Goal: Task Accomplishment & Management: Manage account settings

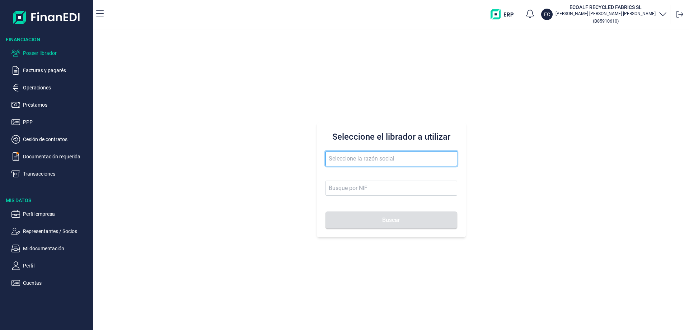
click at [348, 160] on input "text" at bounding box center [391, 158] width 132 height 15
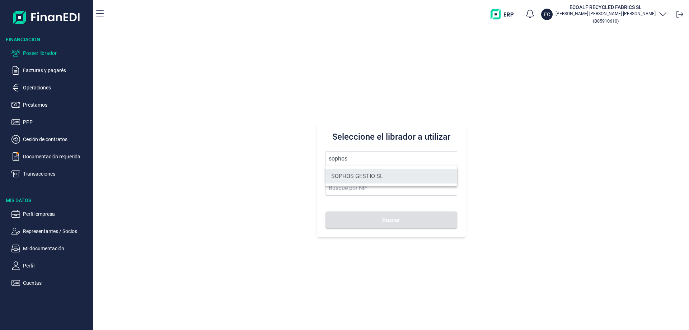
click at [374, 177] on li "SOPHOS GESTIO SL" at bounding box center [391, 176] width 132 height 14
type input "SOPHOS GESTIO SL"
type input "B60148996"
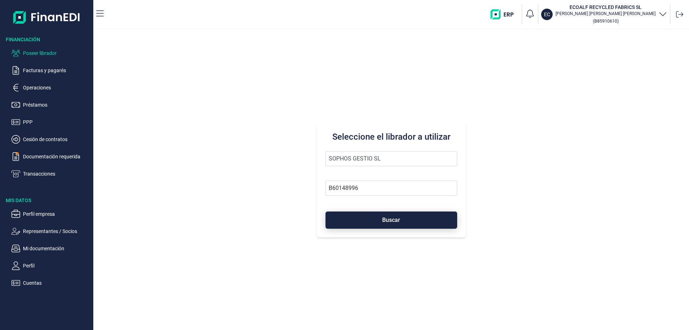
click at [386, 220] on span "Buscar" at bounding box center [391, 219] width 18 height 5
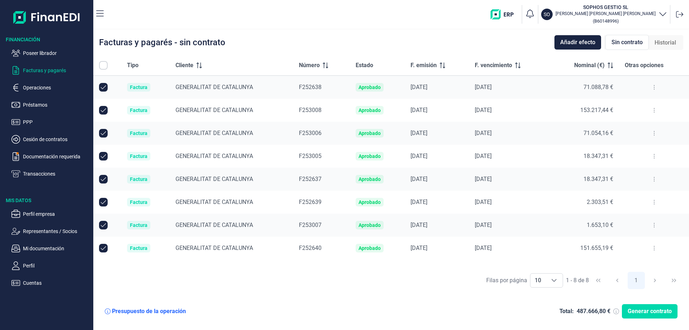
checkbox input "true"
click at [103, 110] on input "Row Unselected null" at bounding box center [103, 110] width 9 height 9
checkbox input "false"
click at [103, 85] on input "Row Unselected null" at bounding box center [103, 87] width 9 height 9
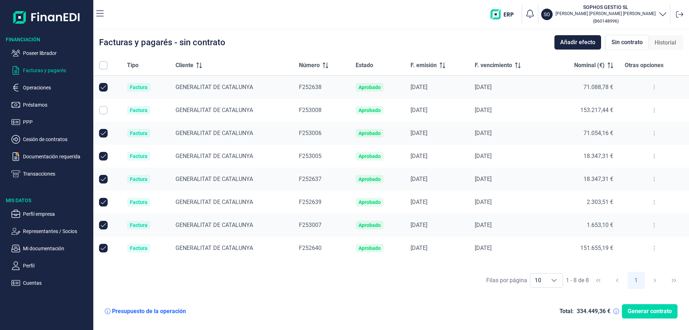
checkbox input "false"
click at [102, 156] on input "Row Unselected null" at bounding box center [103, 156] width 9 height 9
checkbox input "false"
click at [103, 179] on input "Row Unselected null" at bounding box center [103, 179] width 9 height 9
checkbox input "false"
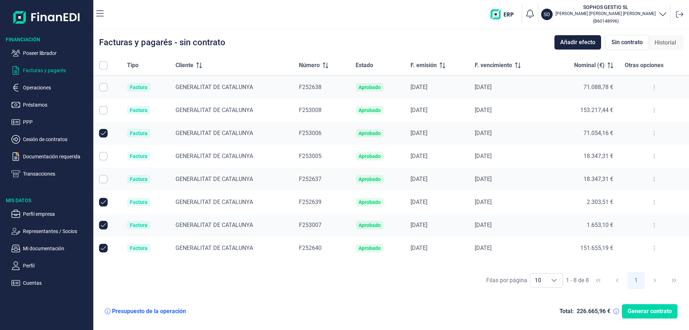
drag, startPoint x: 103, startPoint y: 200, endPoint x: 105, endPoint y: 203, distance: 3.9
click at [105, 201] on input "Row Unselected null" at bounding box center [103, 202] width 9 height 9
checkbox input "false"
drag, startPoint x: 100, startPoint y: 225, endPoint x: 106, endPoint y: 240, distance: 16.9
click at [103, 227] on input "Row Unselected null" at bounding box center [103, 225] width 9 height 9
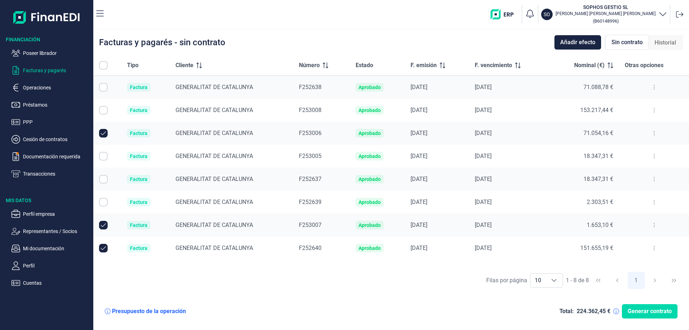
checkbox input "false"
click at [107, 257] on td at bounding box center [107, 247] width 28 height 23
click at [104, 251] on input "Row Unselected null" at bounding box center [103, 248] width 9 height 9
checkbox input "false"
click at [103, 157] on input "Row Selected null" at bounding box center [103, 156] width 9 height 9
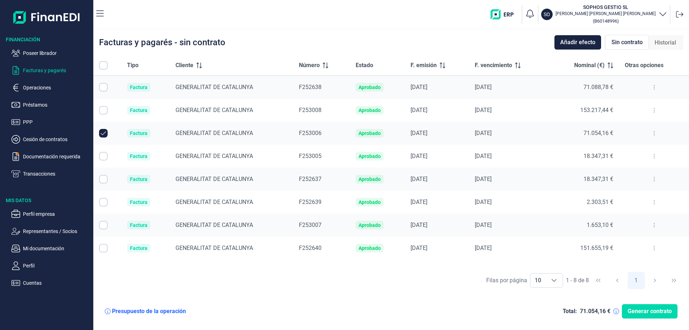
checkbox input "true"
drag, startPoint x: 582, startPoint y: 133, endPoint x: 616, endPoint y: 136, distance: 34.6
click at [616, 136] on td "71.054,16 €" at bounding box center [584, 133] width 70 height 23
click at [657, 315] on span "Generar contrato" at bounding box center [649, 311] width 44 height 9
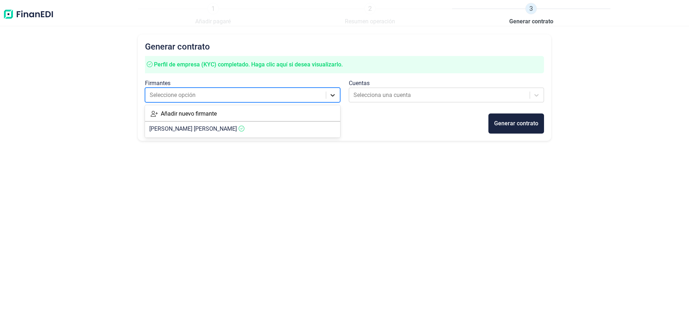
click at [331, 95] on icon at bounding box center [333, 95] width 4 height 3
click at [391, 171] on div "Generar contrato Perfil de empresa (KYC) completado. [PERSON_NAME] clic aquí si…" at bounding box center [344, 169] width 413 height 270
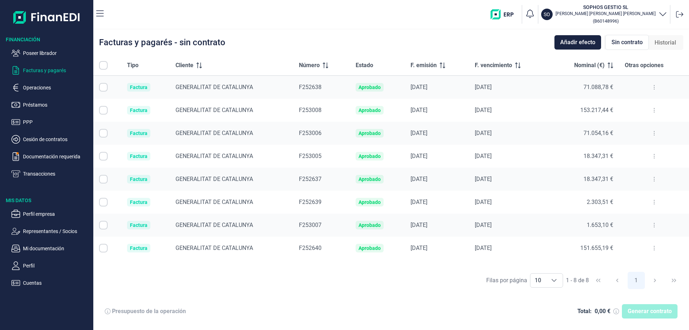
checkbox input "true"
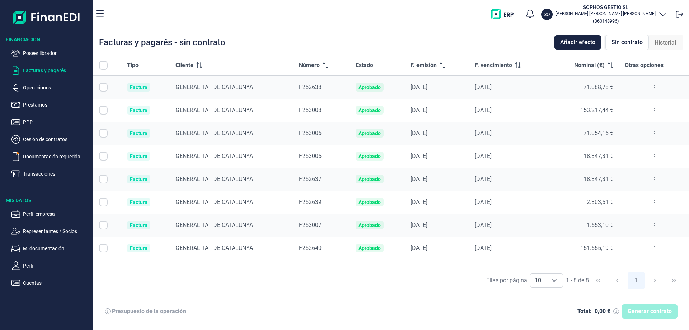
checkbox input "true"
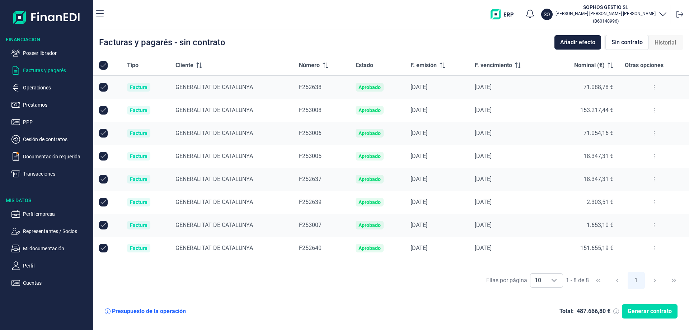
checkbox input "true"
click at [653, 132] on icon at bounding box center [653, 133] width 1 height 6
click at [623, 146] on li "Ver detalle de la factura" at bounding box center [623, 151] width 74 height 13
click at [619, 151] on span "Ver detalle de la factura" at bounding box center [628, 150] width 52 height 7
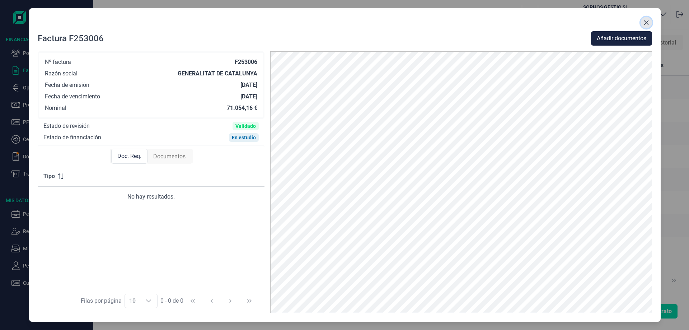
click at [644, 22] on icon "Close" at bounding box center [646, 23] width 6 height 6
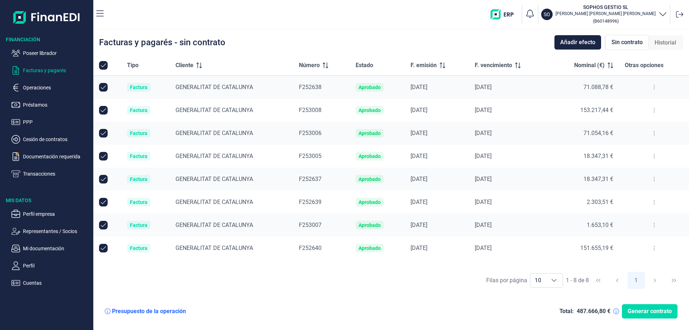
click at [655, 157] on button at bounding box center [653, 155] width 13 height 11
click at [622, 173] on span "Ver detalle de la factura" at bounding box center [628, 173] width 52 height 7
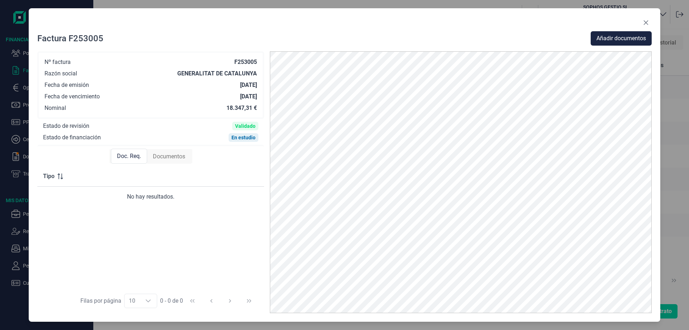
click at [656, 79] on div "Factura F253005 Añadir documentos Nº factura F253005 Razón social GENERALITAT D…" at bounding box center [344, 164] width 631 height 313
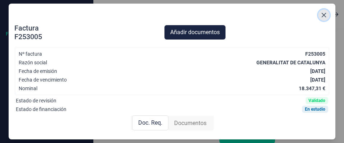
click at [324, 17] on icon "Close" at bounding box center [324, 15] width 6 height 6
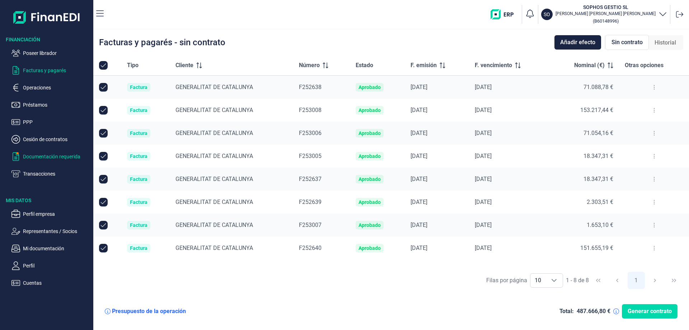
click at [45, 154] on p "Documentación requerida" at bounding box center [56, 156] width 67 height 9
